Goal: Task Accomplishment & Management: Use online tool/utility

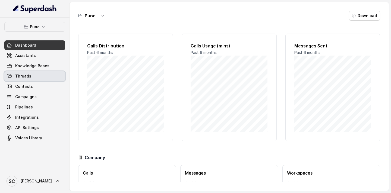
click at [28, 79] on link "Threads" at bounding box center [34, 76] width 61 height 10
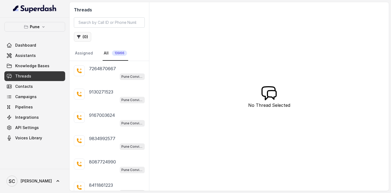
click at [85, 38] on button "( 0 )" at bounding box center [82, 37] width 17 height 10
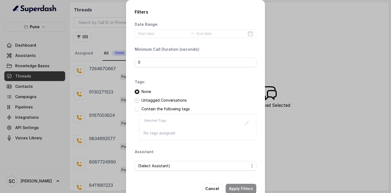
click at [138, 100] on span at bounding box center [137, 100] width 5 height 5
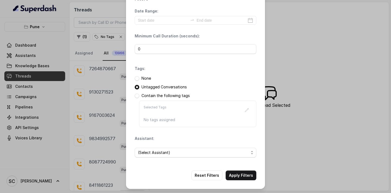
scroll to position [14, 0]
click at [162, 151] on span "(Select Assistant)" at bounding box center [193, 152] width 111 height 7
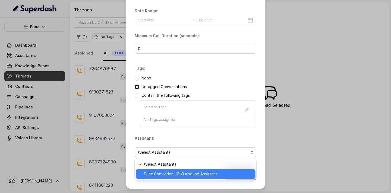
click at [158, 172] on span "Pune Conviction HR Outbound Assistant" at bounding box center [198, 174] width 108 height 7
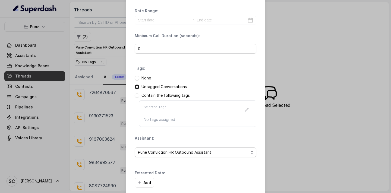
scroll to position [40, 0]
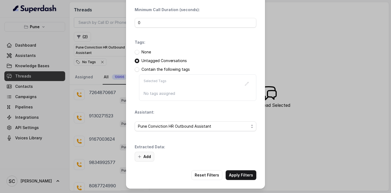
click at [142, 156] on button "Add" at bounding box center [145, 157] width 20 height 10
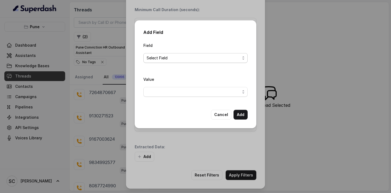
click at [180, 56] on span "Select Field" at bounding box center [193, 58] width 93 height 7
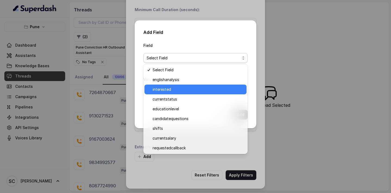
click at [174, 87] on span "interested" at bounding box center [197, 89] width 91 height 7
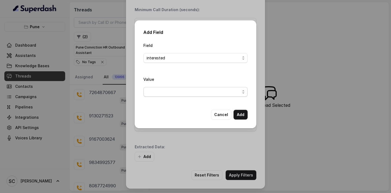
click at [172, 90] on span "button" at bounding box center [195, 92] width 104 height 10
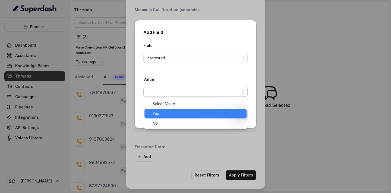
click at [168, 114] on span "Yes" at bounding box center [197, 113] width 91 height 7
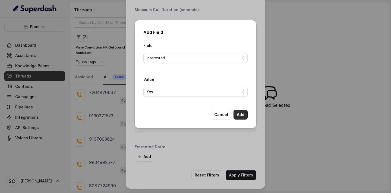
click at [239, 116] on button "Add" at bounding box center [240, 115] width 14 height 10
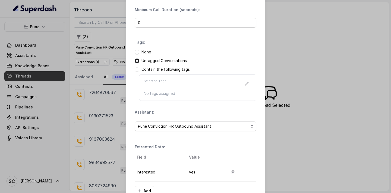
scroll to position [74, 0]
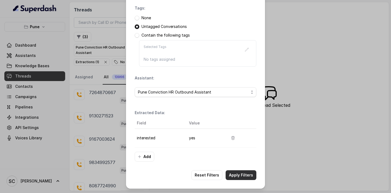
click at [235, 176] on button "Apply Filters" at bounding box center [240, 175] width 31 height 10
